Goal: Information Seeking & Learning: Learn about a topic

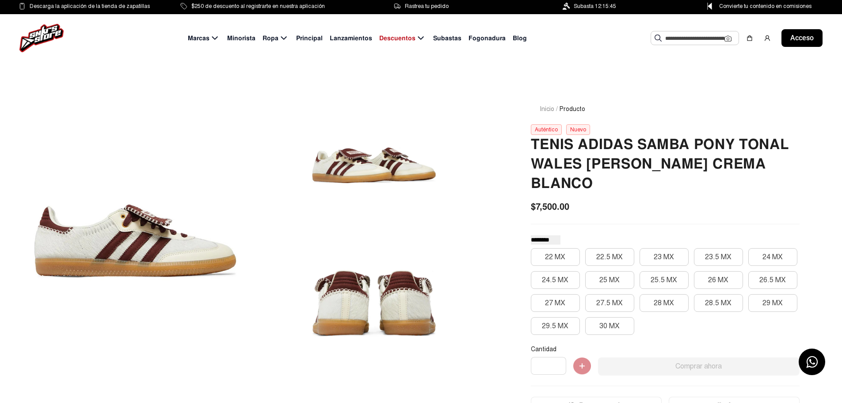
click at [483, 39] on font "Fogonadura" at bounding box center [486, 38] width 37 height 8
select select
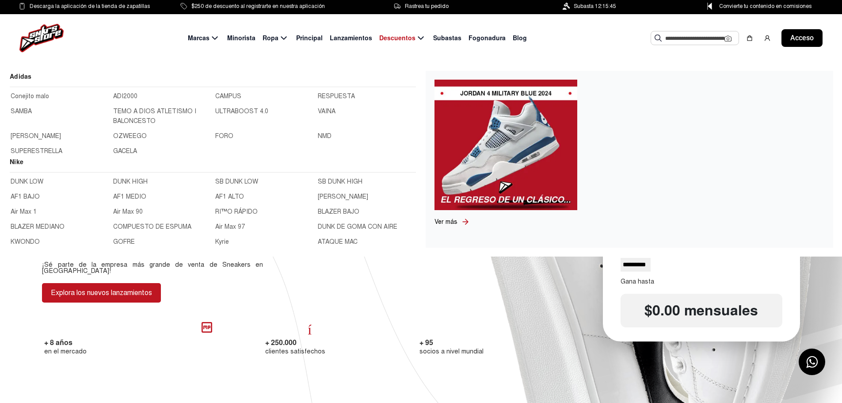
click at [43, 152] on font "SUPERESTRELLA" at bounding box center [37, 151] width 52 height 8
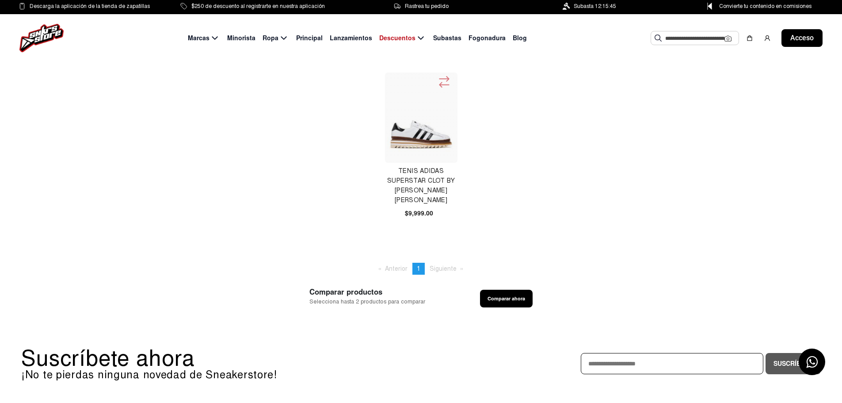
select select
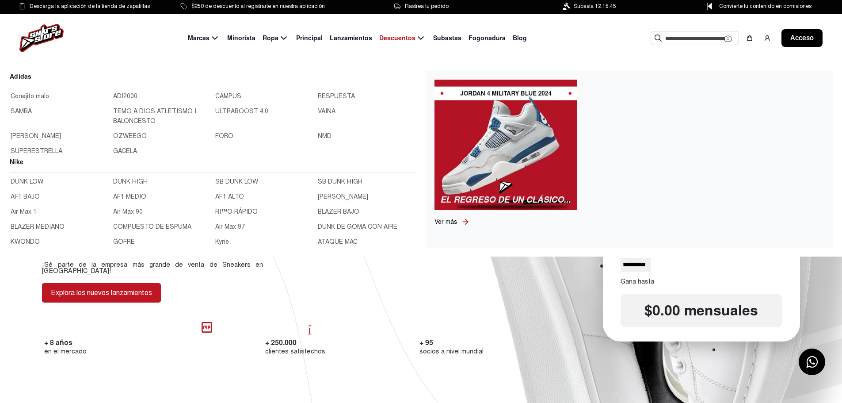
click at [320, 136] on font "NMD" at bounding box center [325, 136] width 14 height 8
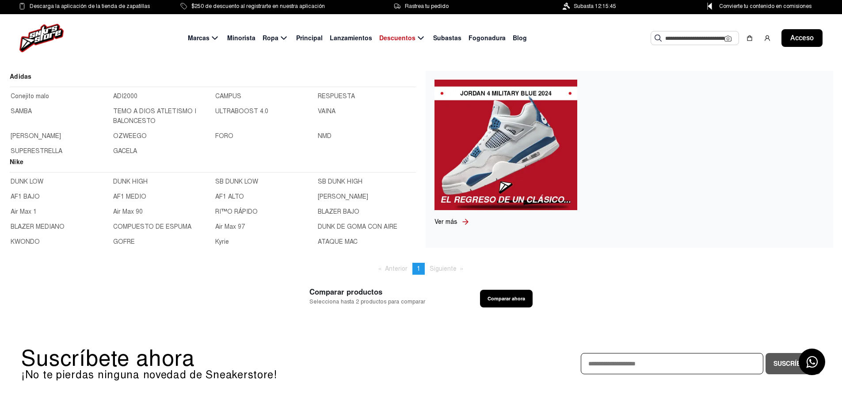
click at [35, 94] on font "Conejito malo" at bounding box center [30, 96] width 38 height 8
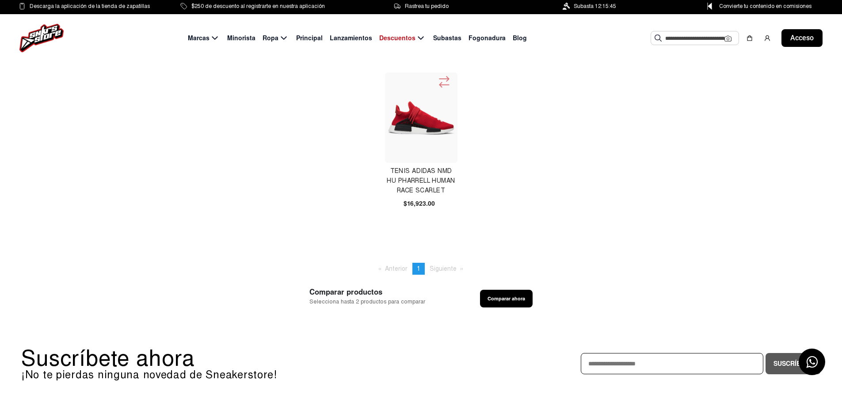
click at [350, 39] on font "Lanzamientos" at bounding box center [351, 38] width 42 height 8
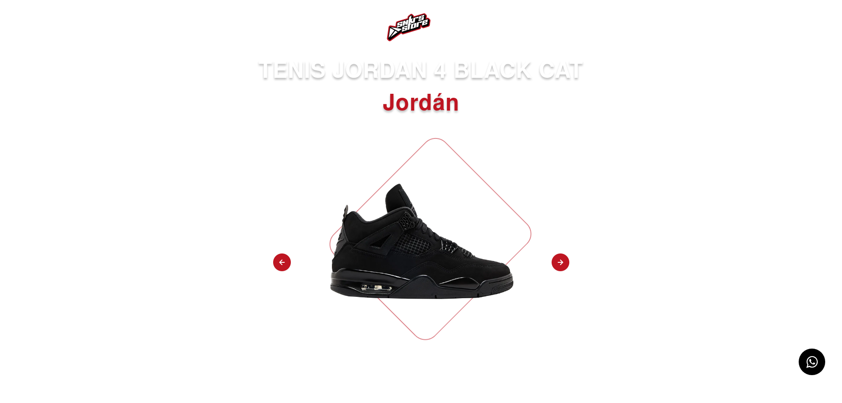
click at [564, 262] on img at bounding box center [560, 262] width 18 height 19
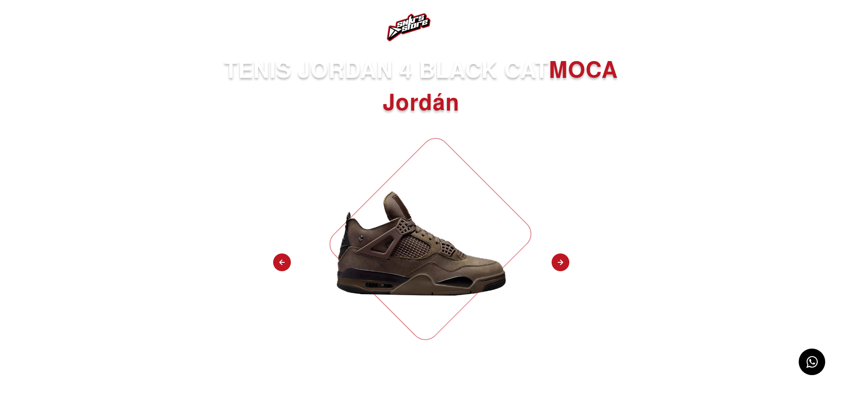
click at [564, 262] on img at bounding box center [560, 262] width 18 height 19
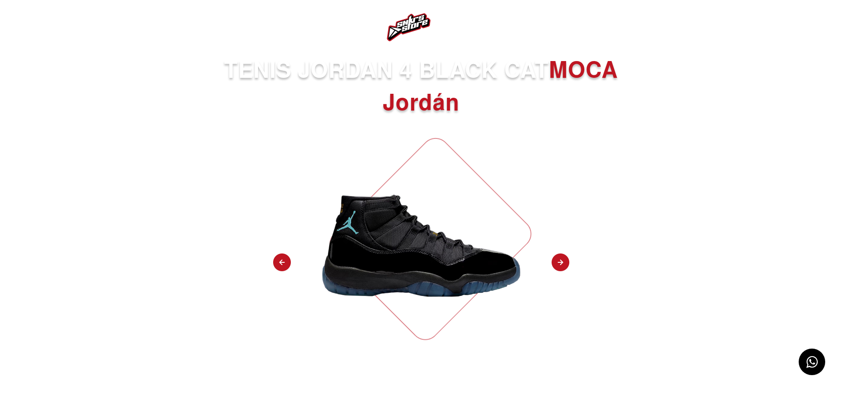
click at [564, 262] on img at bounding box center [560, 262] width 18 height 19
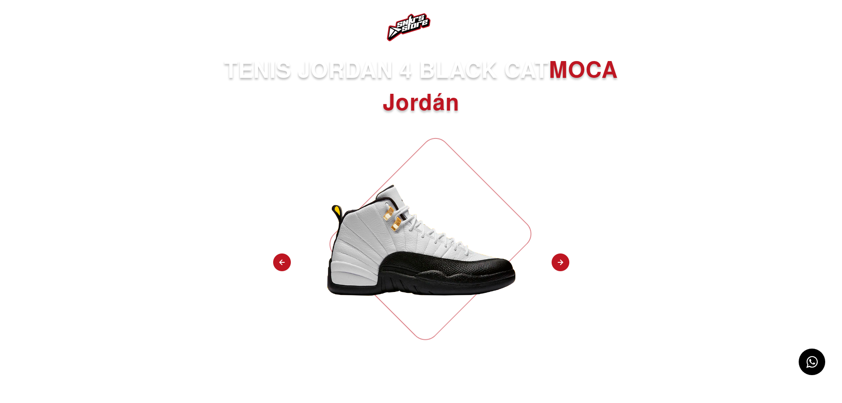
click at [564, 262] on img at bounding box center [560, 262] width 18 height 19
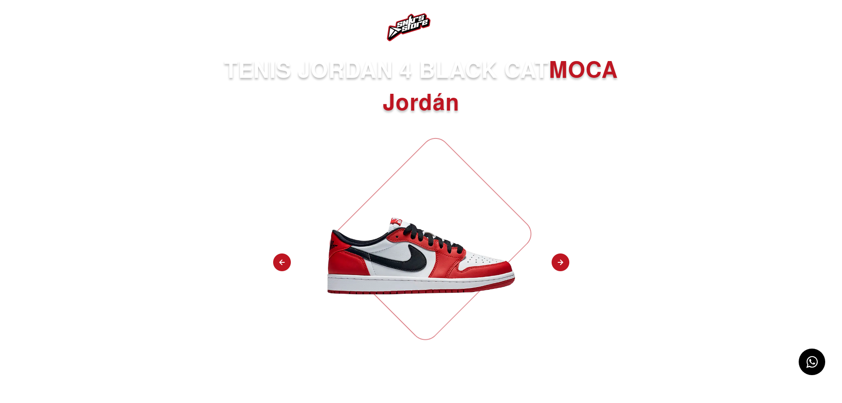
click at [564, 262] on img at bounding box center [560, 262] width 18 height 19
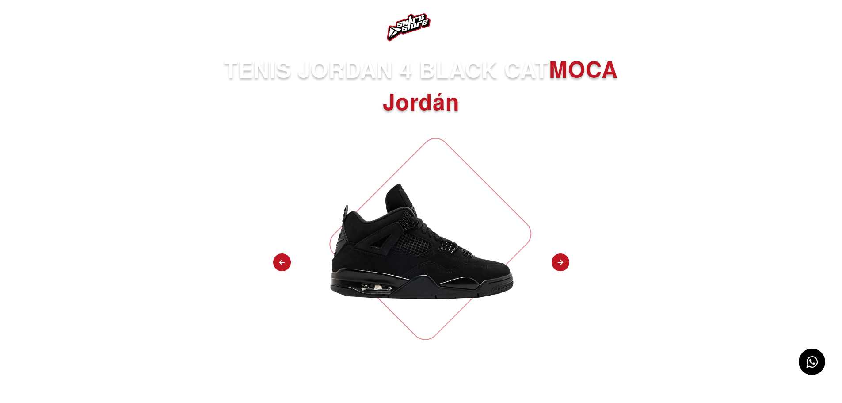
click at [564, 262] on img at bounding box center [560, 262] width 18 height 19
select select "**"
